Goal: Task Accomplishment & Management: Use online tool/utility

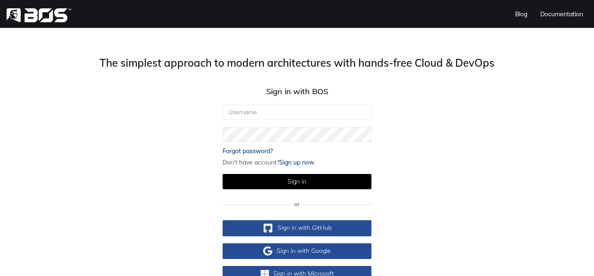
click at [110, 138] on div "The simplest approach to modern architectures with hands-free Cloud & DevOps Si…" at bounding box center [297, 181] width 594 height 249
drag, startPoint x: 110, startPoint y: 136, endPoint x: 49, endPoint y: 108, distance: 67.0
click at [49, 108] on div "The simplest approach to modern architectures with hands-free Cloud & DevOps Si…" at bounding box center [297, 181] width 594 height 249
click at [270, 107] on input "text" at bounding box center [297, 112] width 148 height 15
click at [142, 149] on div "The simplest approach to modern architectures with hands-free Cloud & DevOps Si…" at bounding box center [297, 181] width 594 height 249
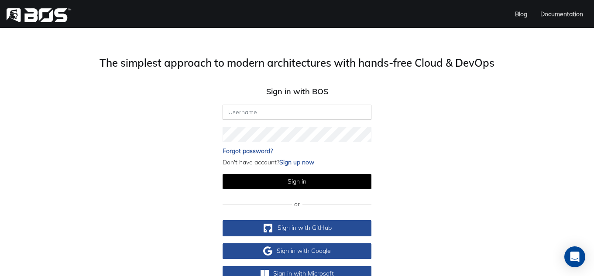
click at [242, 113] on input "text" at bounding box center [297, 112] width 148 height 15
click at [128, 123] on div "The simplest approach to modern architectures with hands-free Cloud & DevOps Si…" at bounding box center [297, 181] width 594 height 249
click at [245, 64] on h3 "The simplest approach to modern architectures with hands-free Cloud & DevOps" at bounding box center [297, 63] width 594 height 13
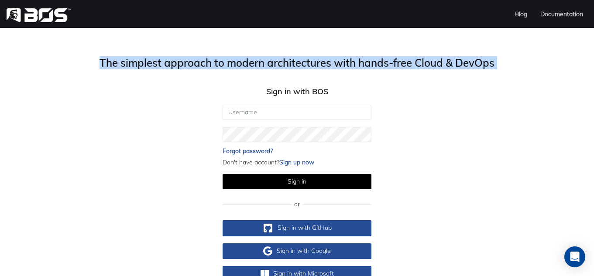
click at [245, 64] on h3 "The simplest approach to modern architectures with hands-free Cloud & DevOps" at bounding box center [297, 63] width 594 height 13
click at [215, 64] on h3 "The simplest approach to modern architectures with hands-free Cloud & DevOps" at bounding box center [297, 63] width 594 height 13
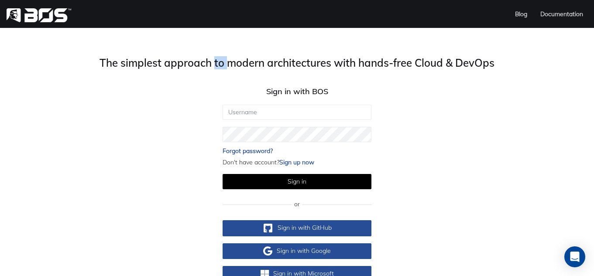
click at [215, 64] on h3 "The simplest approach to modern architectures with hands-free Cloud & DevOps" at bounding box center [297, 63] width 594 height 13
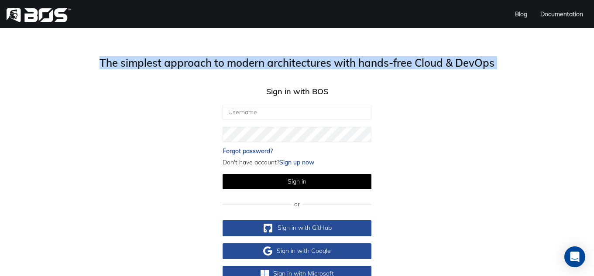
click at [215, 64] on h3 "The simplest approach to modern architectures with hands-free Cloud & DevOps" at bounding box center [297, 63] width 594 height 13
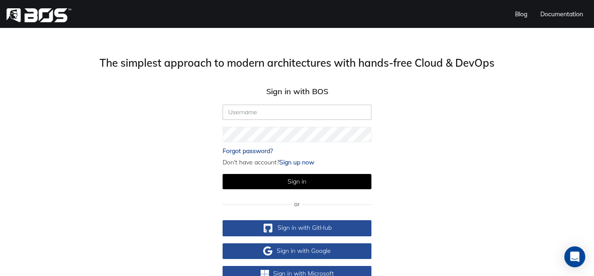
click at [238, 109] on input "text" at bounding box center [297, 112] width 148 height 15
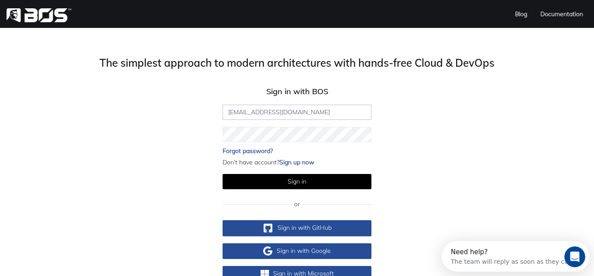
type input "[EMAIL_ADDRESS][DOMAIN_NAME]"
click at [223, 174] on button "Sign in" at bounding box center [297, 181] width 148 height 15
